Goal: Navigation & Orientation: Find specific page/section

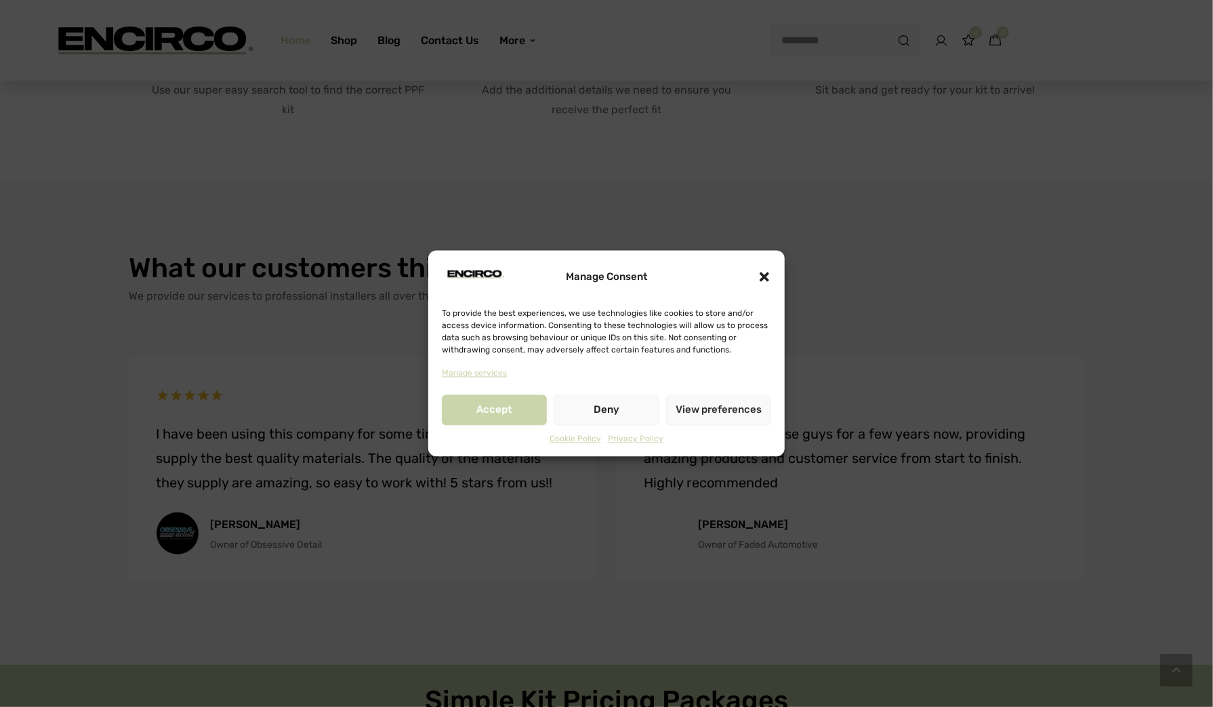
scroll to position [632, 0]
click at [754, 276] on div "Manage Consent" at bounding box center [606, 277] width 329 height 34
click at [756, 277] on div "Manage Consent" at bounding box center [606, 277] width 329 height 34
click at [761, 278] on icon "Close dialogue" at bounding box center [765, 277] width 14 height 14
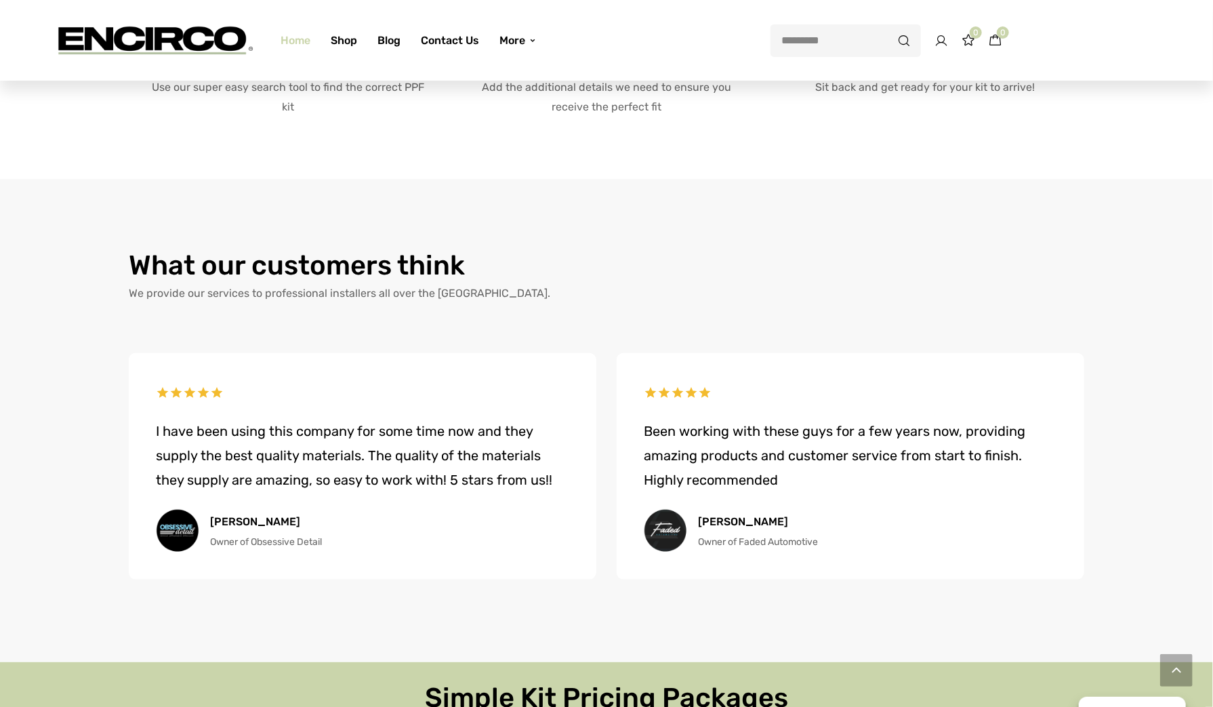
scroll to position [0, 0]
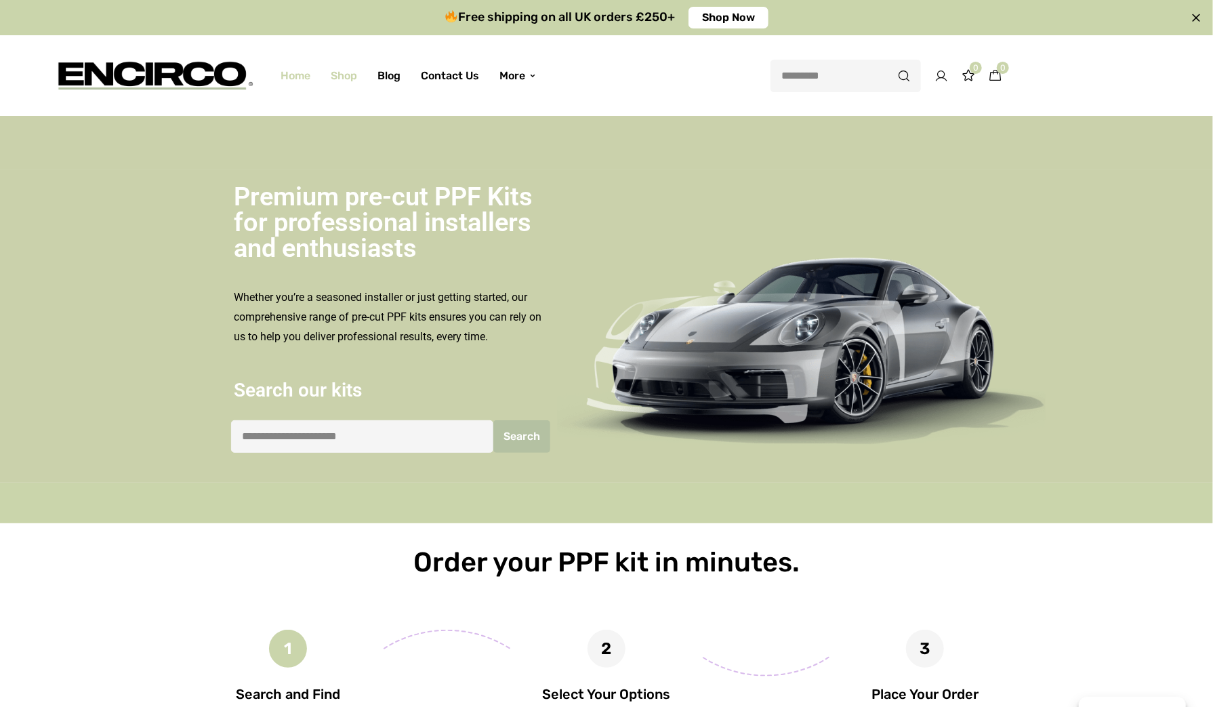
click at [349, 78] on link "Shop" at bounding box center [344, 76] width 47 height 48
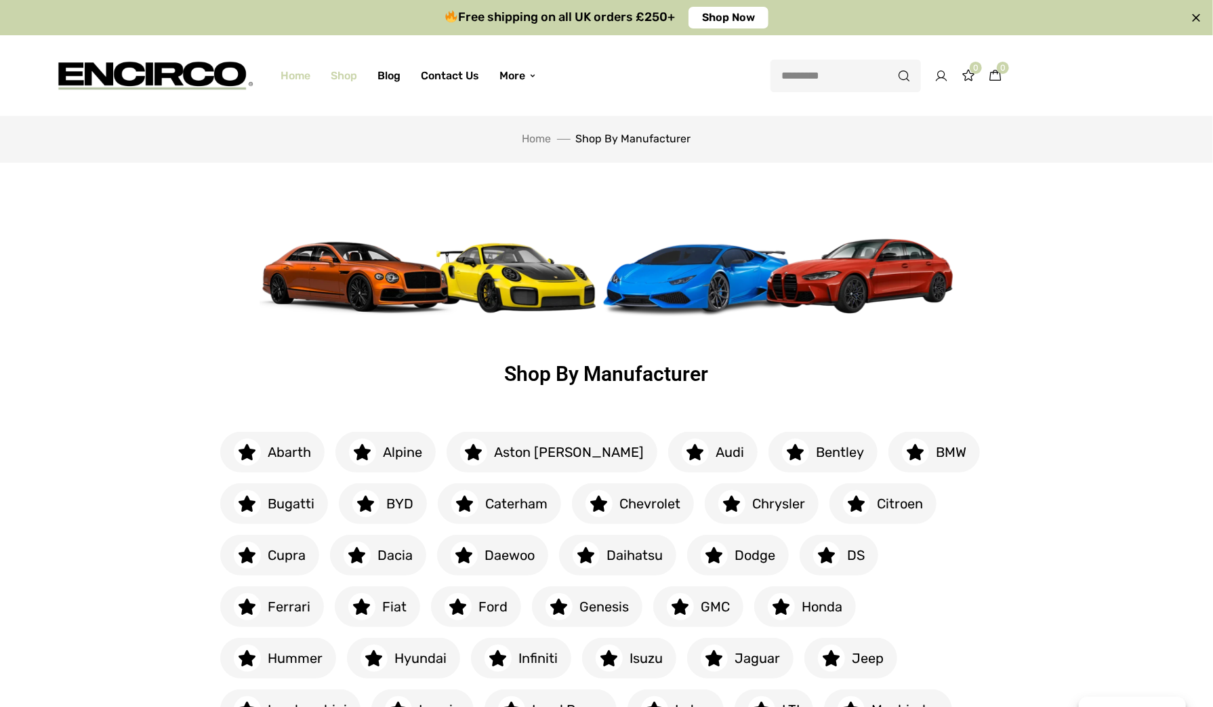
click at [301, 66] on link "Home" at bounding box center [295, 76] width 50 height 48
